Goal: Transaction & Acquisition: Subscribe to service/newsletter

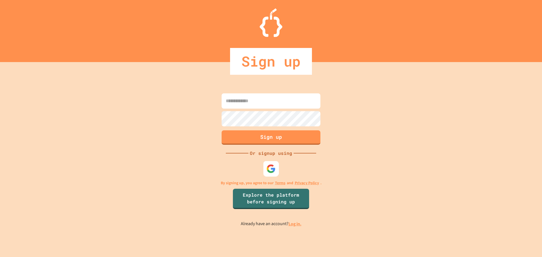
click at [270, 171] on img at bounding box center [270, 168] width 9 height 9
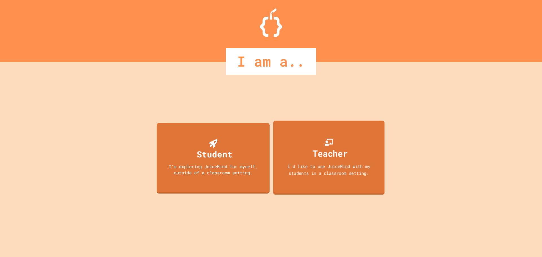
click at [329, 159] on div "Teacher" at bounding box center [330, 153] width 35 height 13
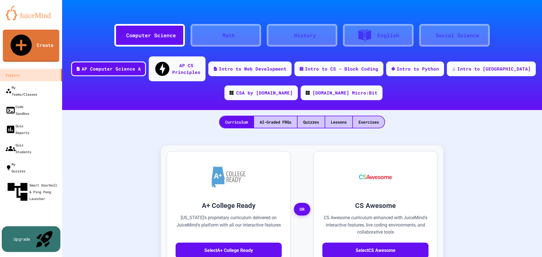
click at [28, 242] on div "Upgrade" at bounding box center [22, 239] width 17 height 6
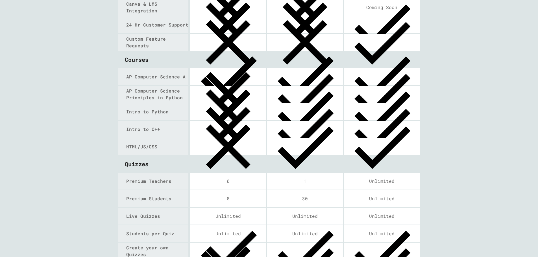
scroll to position [559, 0]
